Goal: Information Seeking & Learning: Learn about a topic

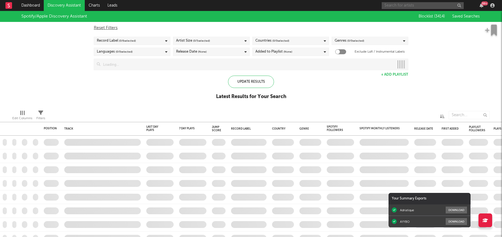
drag, startPoint x: 0, startPoint y: 0, endPoint x: 418, endPoint y: 6, distance: 417.7
click at [418, 6] on input "text" at bounding box center [423, 5] width 82 height 7
type input "[PERSON_NAME]"
checkbox input "true"
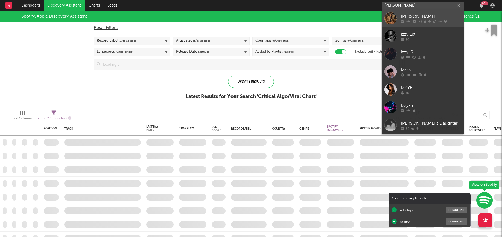
type input "[PERSON_NAME]"
click at [421, 16] on div "[PERSON_NAME]" at bounding box center [431, 16] width 60 height 7
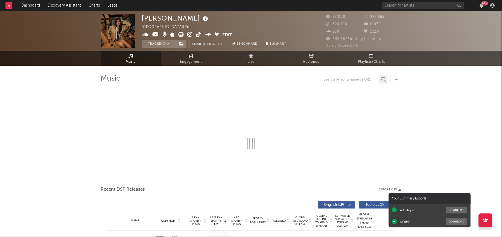
select select "6m"
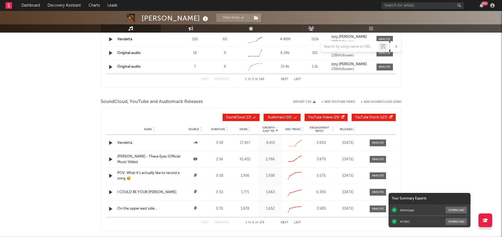
scroll to position [587, 0]
